Goal: Contribute content: Add original content to the website for others to see

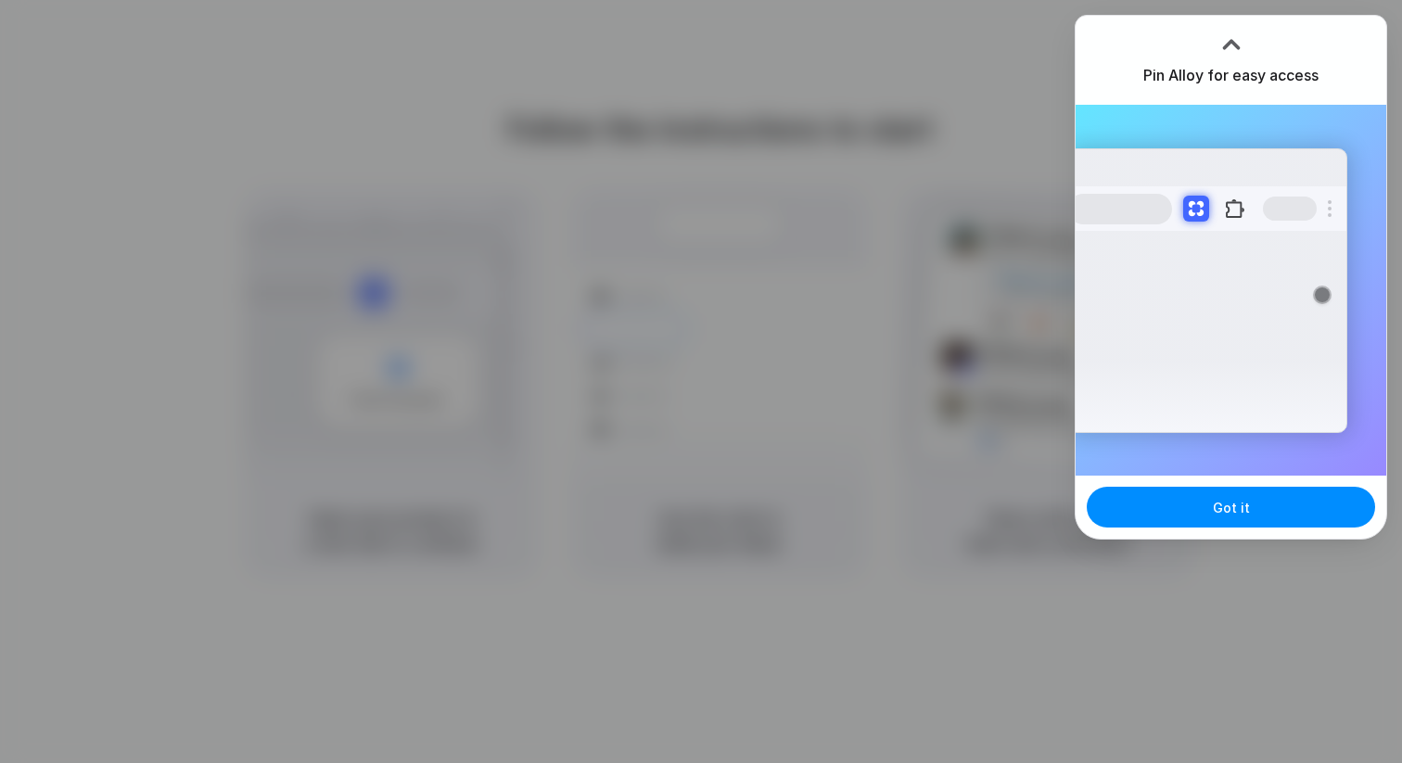
click at [1021, 146] on div at bounding box center [701, 381] width 1402 height 763
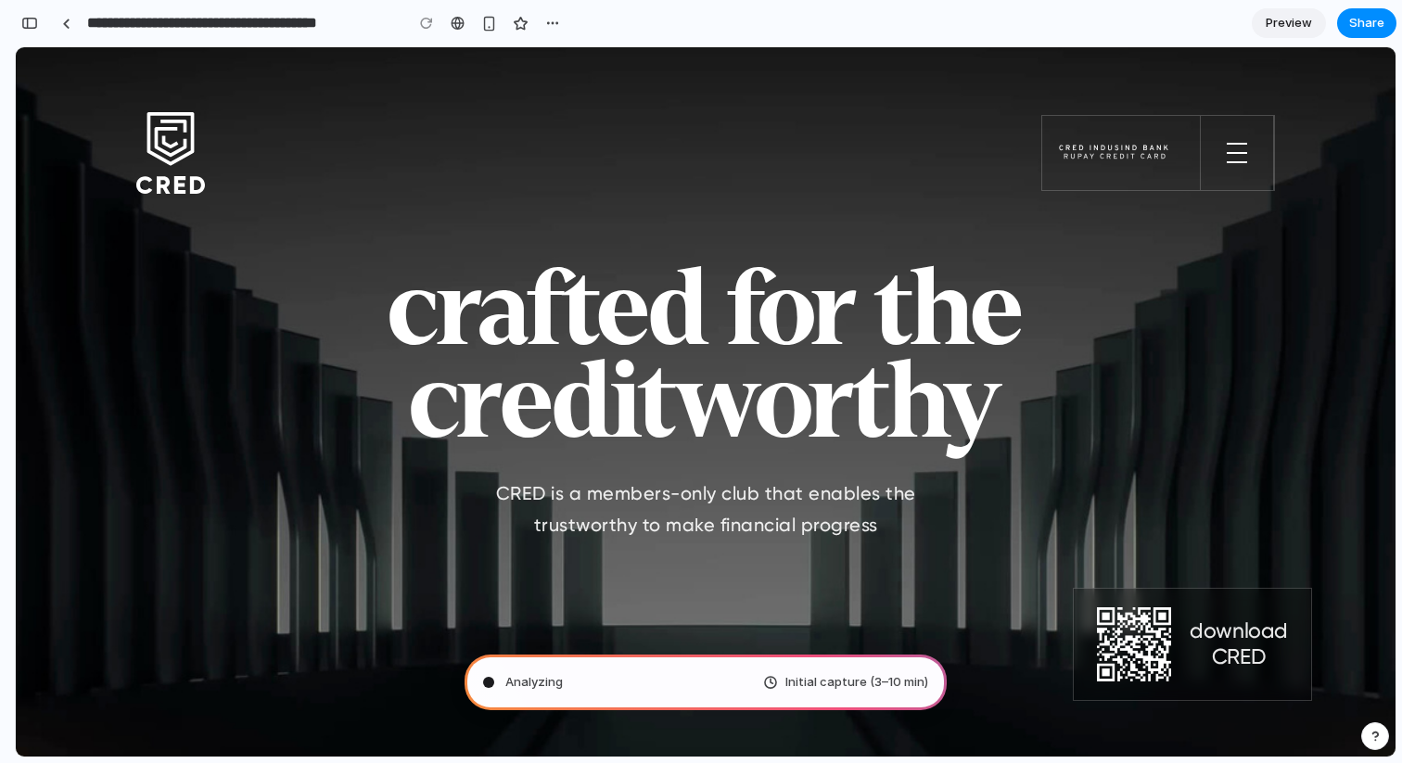
type input "**********"
